Goal: Navigation & Orientation: Find specific page/section

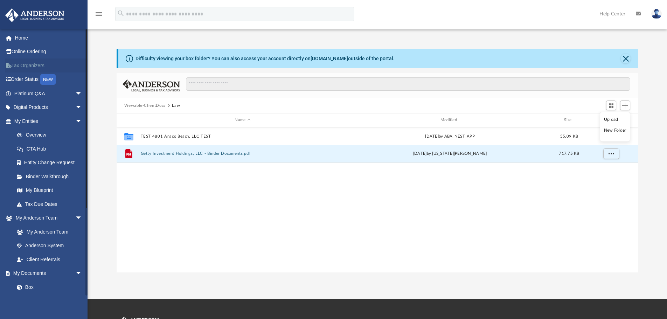
scroll to position [154, 516]
click at [18, 38] on link "Home" at bounding box center [49, 38] width 88 height 14
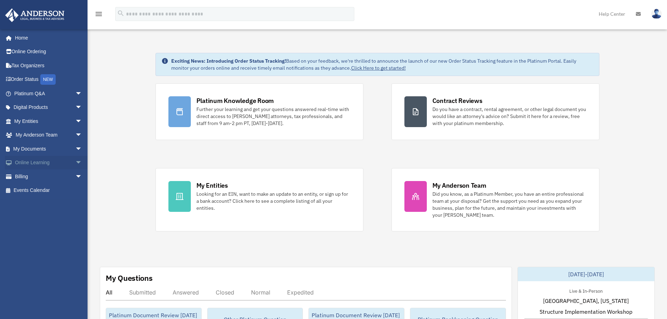
click at [75, 161] on span "arrow_drop_down" at bounding box center [82, 163] width 14 height 14
click at [47, 190] on link "Video Training" at bounding box center [51, 191] width 83 height 14
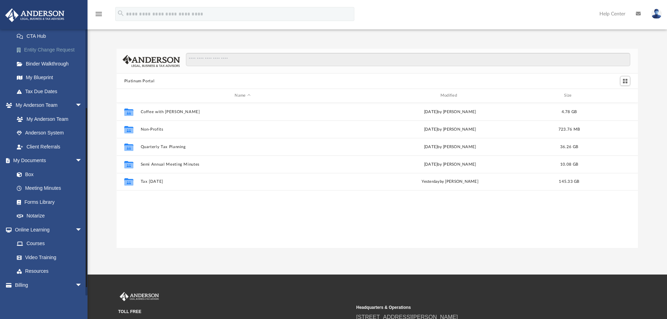
scroll to position [125, 0]
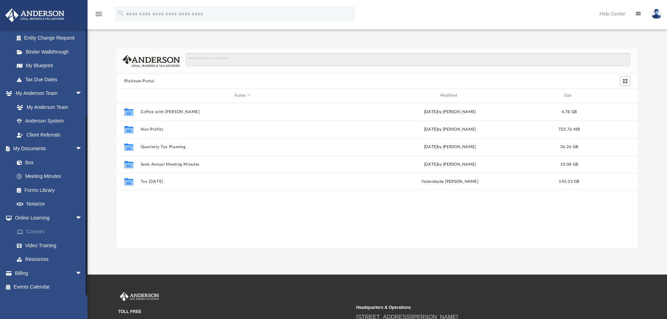
click at [39, 232] on link "Courses" at bounding box center [51, 232] width 83 height 14
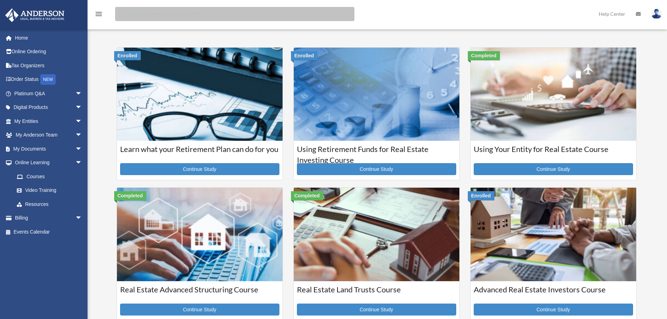
click at [163, 17] on input "search" at bounding box center [234, 14] width 239 height 14
click at [173, 16] on input "search" at bounding box center [234, 14] width 239 height 14
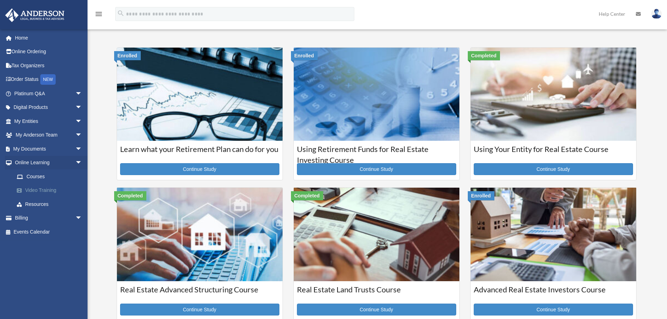
click at [49, 189] on link "Video Training" at bounding box center [51, 191] width 83 height 14
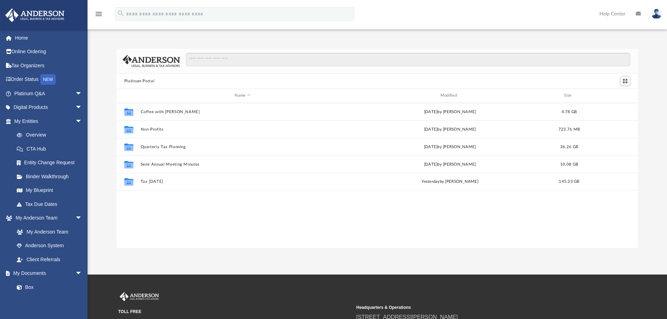
scroll to position [154, 516]
click at [75, 122] on span "arrow_drop_down" at bounding box center [82, 121] width 14 height 14
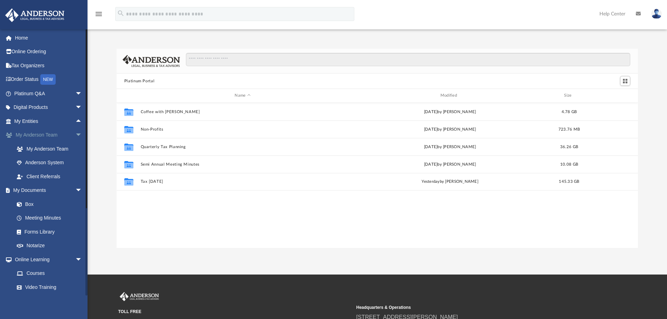
click at [75, 134] on span "arrow_drop_down" at bounding box center [82, 135] width 14 height 14
click at [75, 146] on span "arrow_drop_down" at bounding box center [82, 149] width 14 height 14
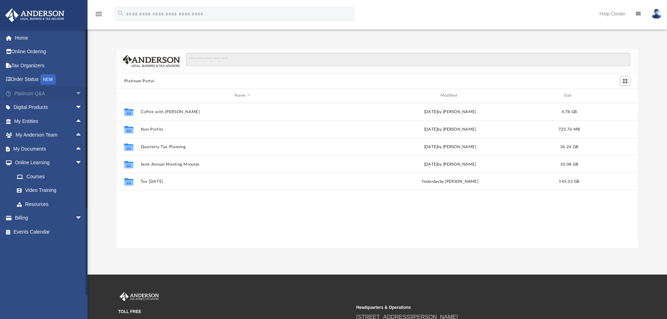
click at [66, 95] on link "Platinum Q&A arrow_drop_down" at bounding box center [49, 94] width 88 height 14
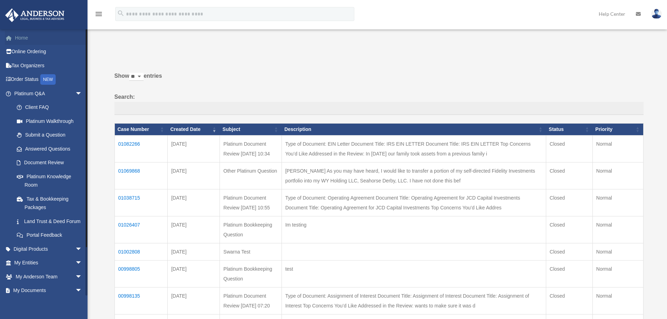
click at [23, 39] on link "Home" at bounding box center [49, 38] width 88 height 14
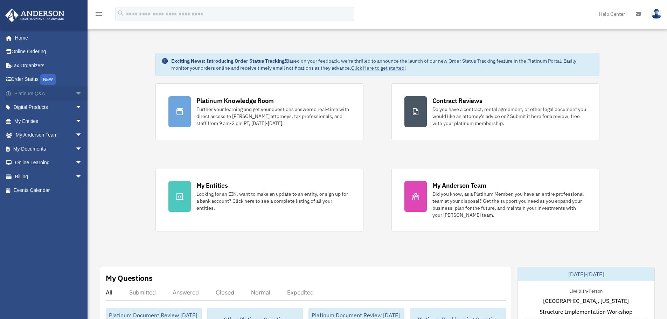
click at [57, 90] on link "Platinum Q&A arrow_drop_down" at bounding box center [49, 94] width 88 height 14
